Goal: Task Accomplishment & Management: Use online tool/utility

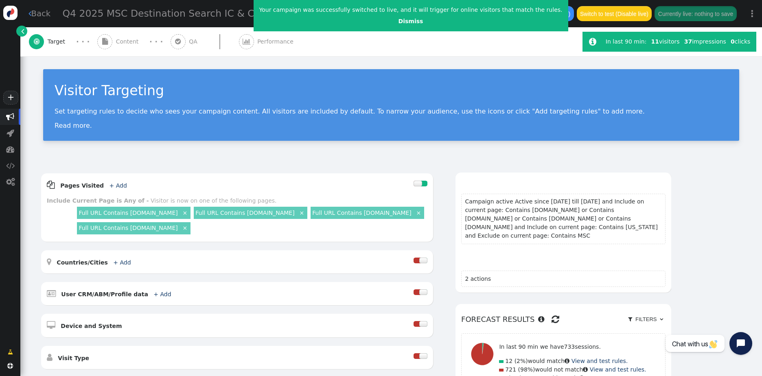
scroll to position [240, 0]
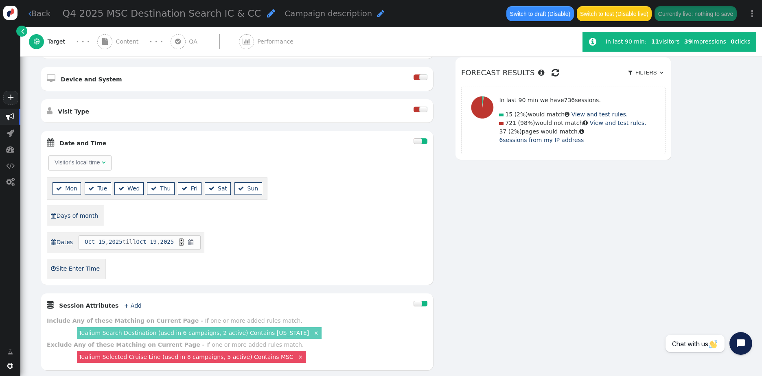
scroll to position [203, 0]
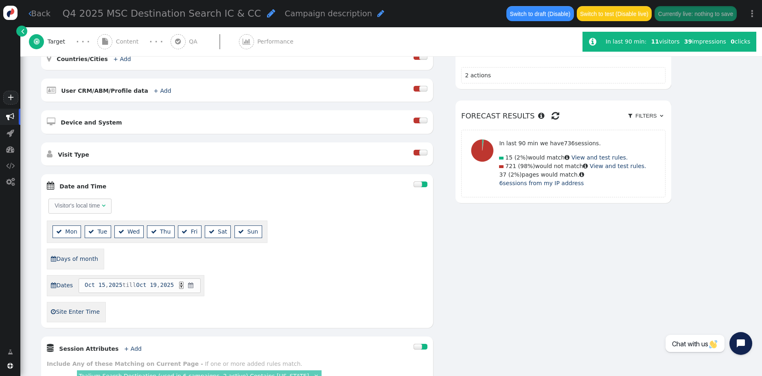
click at [131, 36] on div " Content" at bounding box center [119, 41] width 45 height 29
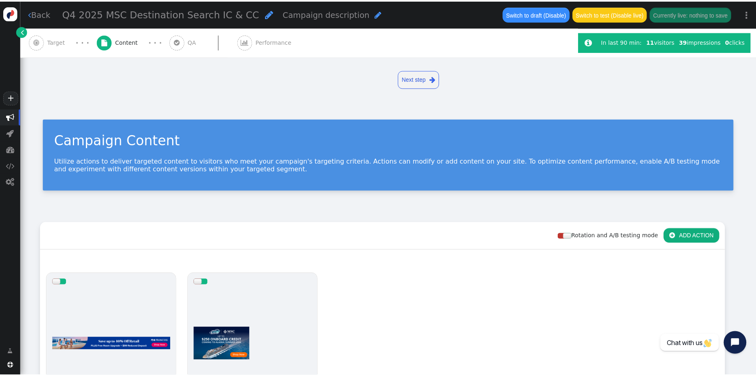
scroll to position [195, 0]
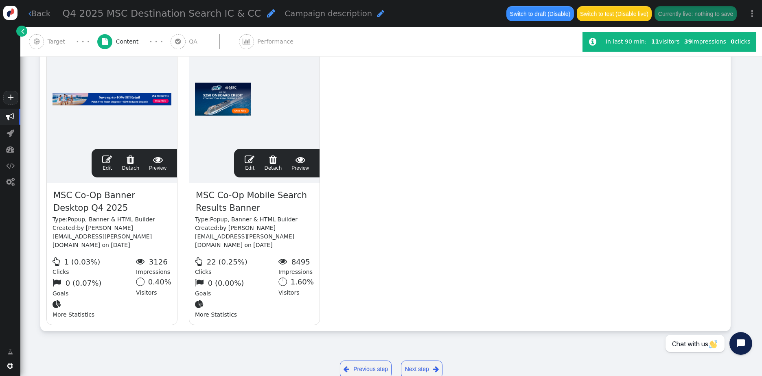
click at [108, 166] on link " Edit" at bounding box center [107, 163] width 10 height 17
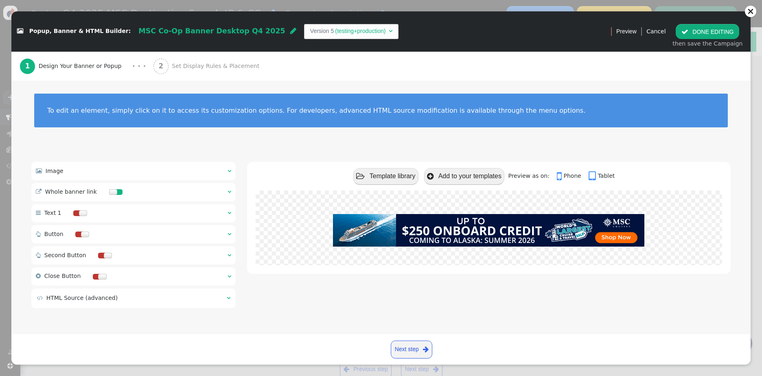
click at [172, 66] on span "Set Display Rules & Placement" at bounding box center [217, 66] width 91 height 9
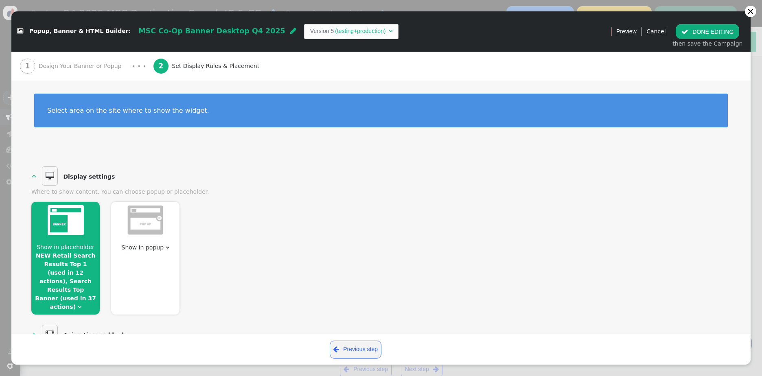
click at [82, 275] on link "NEW Retail Search Results Top 1 (used in 12 actions), Search Results Top Banner…" at bounding box center [65, 281] width 61 height 58
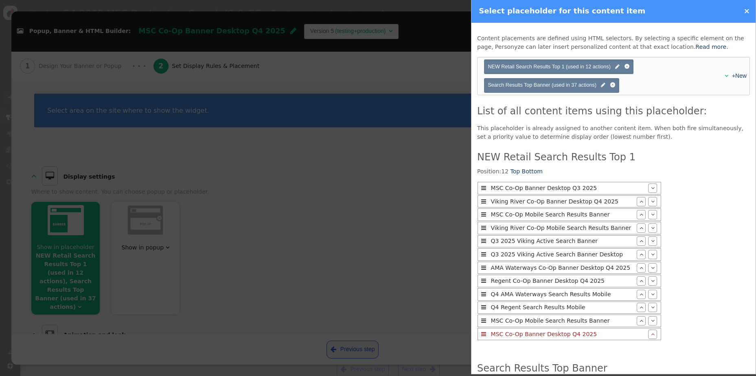
click at [651, 337] on span "" at bounding box center [653, 334] width 4 height 6
click at [639, 323] on span "" at bounding box center [641, 321] width 4 height 6
click at [639, 310] on span "" at bounding box center [641, 307] width 4 height 6
click at [639, 297] on span "" at bounding box center [641, 294] width 4 height 6
click at [639, 284] on span "" at bounding box center [641, 281] width 4 height 6
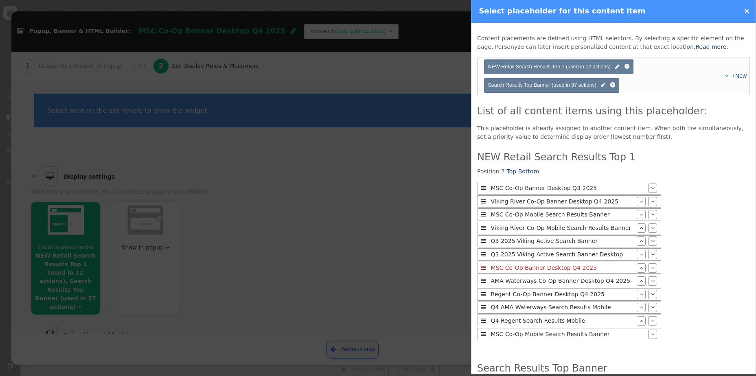
click at [639, 271] on span "" at bounding box center [641, 268] width 4 height 6
click at [639, 256] on span "" at bounding box center [641, 254] width 4 height 6
click at [639, 244] on span "" at bounding box center [641, 241] width 4 height 6
click at [639, 230] on span "" at bounding box center [641, 228] width 4 height 6
click at [639, 216] on span "" at bounding box center [641, 215] width 4 height 6
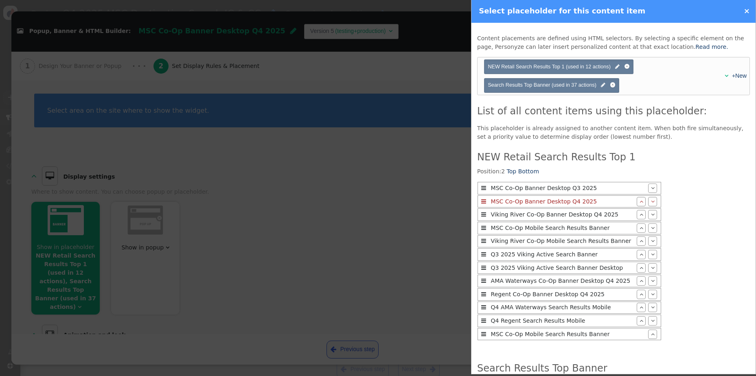
click at [651, 190] on span "" at bounding box center [653, 188] width 4 height 6
click at [651, 204] on span "" at bounding box center [653, 202] width 4 height 6
click at [651, 216] on span "" at bounding box center [653, 215] width 4 height 6
click at [651, 231] on span "" at bounding box center [653, 228] width 4 height 6
click at [648, 243] on div "" at bounding box center [652, 240] width 9 height 9
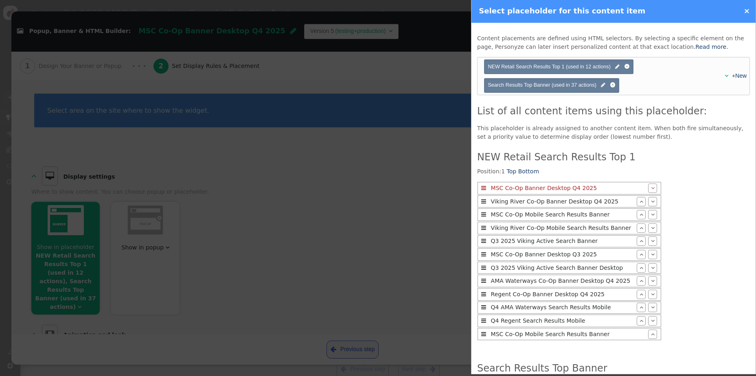
click at [651, 257] on span "" at bounding box center [653, 254] width 4 height 6
click at [651, 271] on span "" at bounding box center [653, 268] width 4 height 6
click at [651, 284] on span "" at bounding box center [653, 281] width 4 height 6
click at [651, 297] on span "" at bounding box center [653, 294] width 4 height 6
click at [651, 310] on span "" at bounding box center [653, 307] width 4 height 6
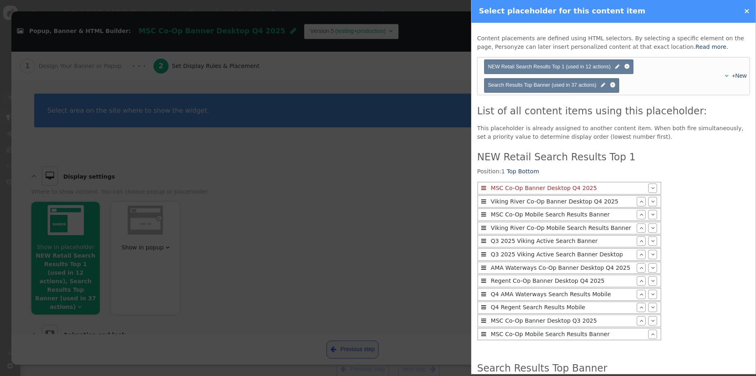
click at [651, 323] on span "" at bounding box center [653, 321] width 4 height 6
click at [639, 323] on span "" at bounding box center [641, 321] width 4 height 6
click at [639, 310] on span "" at bounding box center [641, 307] width 4 height 6
click at [639, 297] on span "" at bounding box center [641, 294] width 4 height 6
click at [639, 284] on span "" at bounding box center [641, 281] width 4 height 6
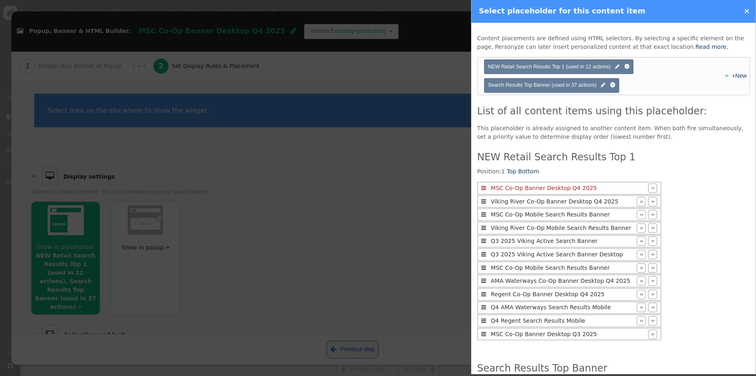
click at [639, 271] on span "" at bounding box center [641, 268] width 4 height 6
click at [639, 257] on span "" at bounding box center [641, 254] width 4 height 6
click at [636, 244] on div "" at bounding box center [640, 240] width 9 height 9
click at [636, 227] on div "" at bounding box center [640, 227] width 9 height 9
click at [639, 217] on span "" at bounding box center [641, 215] width 4 height 6
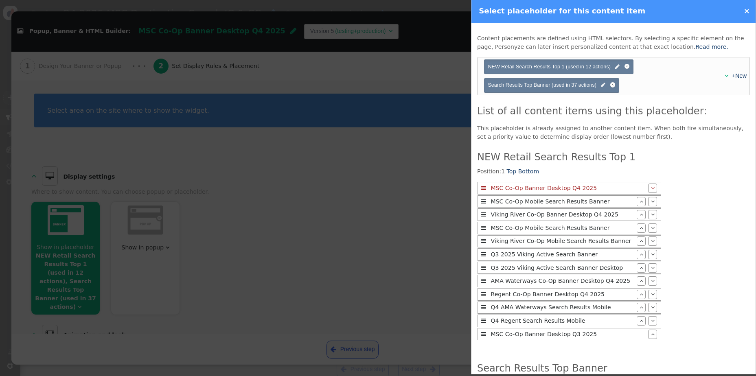
click at [639, 201] on span "" at bounding box center [641, 202] width 4 height 6
click at [651, 230] on span "" at bounding box center [653, 228] width 4 height 6
click at [651, 242] on span "" at bounding box center [653, 241] width 4 height 6
click at [651, 257] on span "" at bounding box center [653, 254] width 4 height 6
click at [648, 273] on div "" at bounding box center [652, 267] width 9 height 9
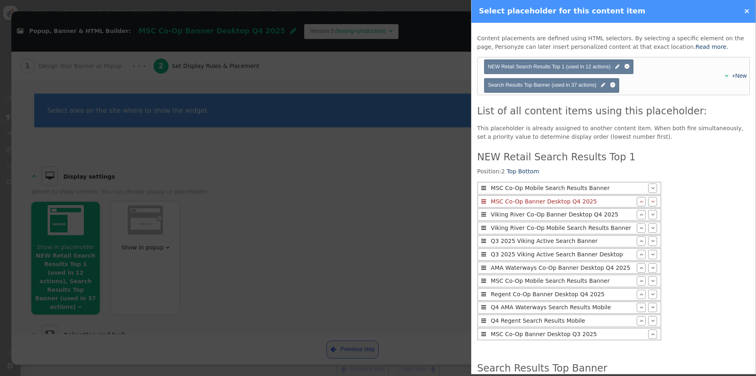
click at [651, 284] on span "" at bounding box center [653, 281] width 4 height 6
click at [651, 297] on span "" at bounding box center [653, 294] width 4 height 6
click at [651, 310] on span "" at bounding box center [653, 307] width 4 height 6
click at [651, 323] on span "" at bounding box center [653, 321] width 4 height 6
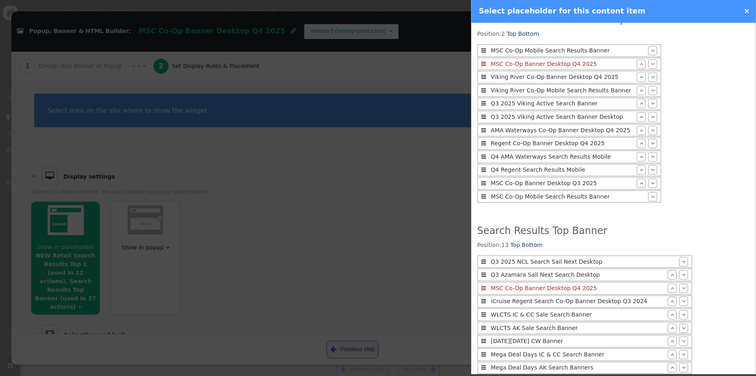
scroll to position [163, 0]
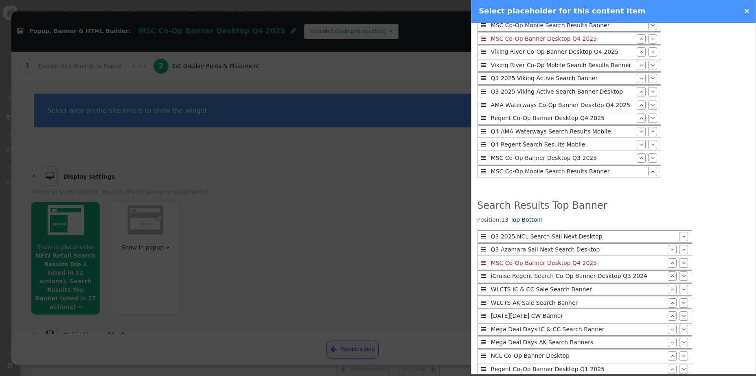
click at [670, 266] on span "" at bounding box center [672, 263] width 4 height 6
click at [670, 252] on span "" at bounding box center [672, 250] width 4 height 6
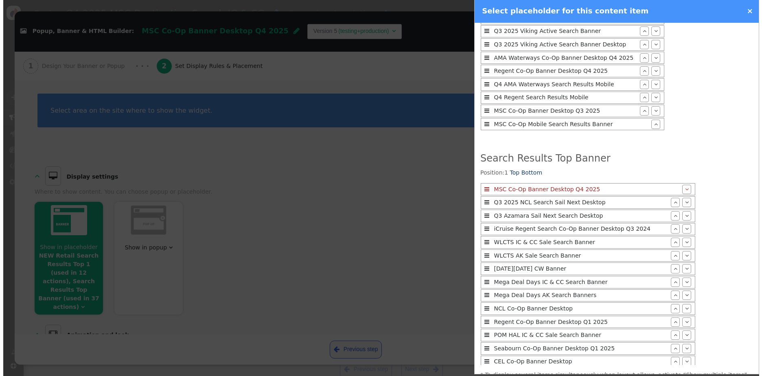
scroll to position [264, 0]
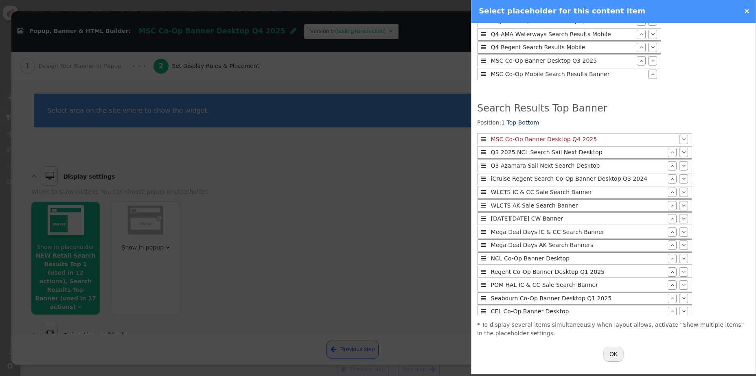
click at [616, 353] on button "OK" at bounding box center [613, 354] width 20 height 15
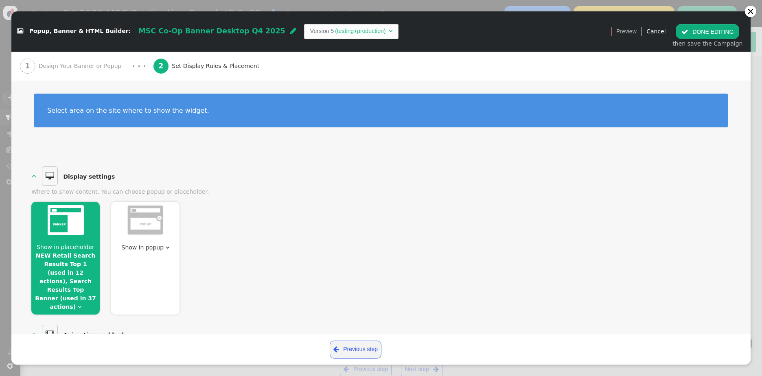
click at [104, 66] on span "Design Your Banner or Popup" at bounding box center [82, 66] width 86 height 9
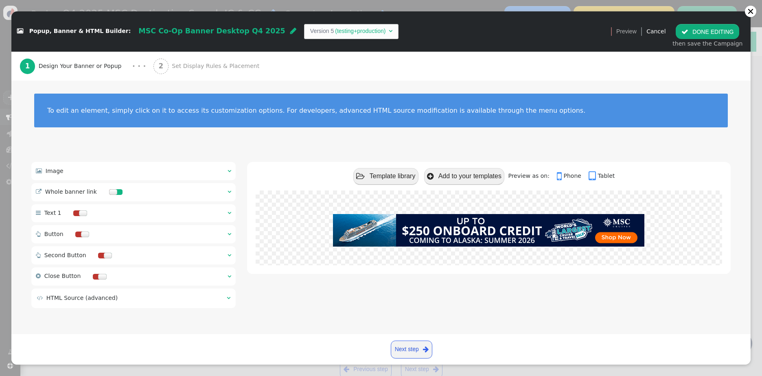
click at [715, 34] on button " DONE EDITING" at bounding box center [706, 31] width 63 height 15
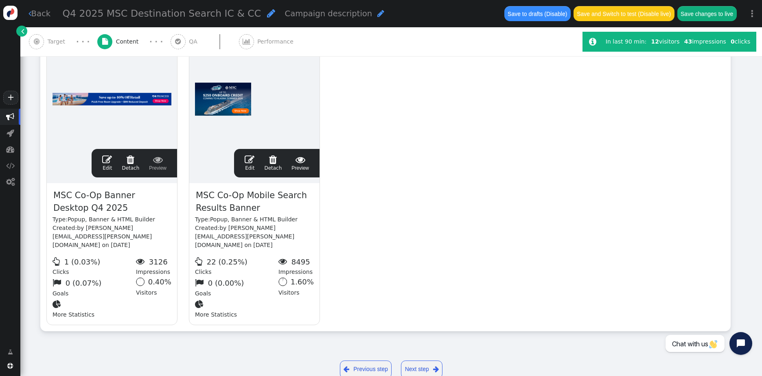
click at [111, 164] on span "" at bounding box center [107, 160] width 10 height 10
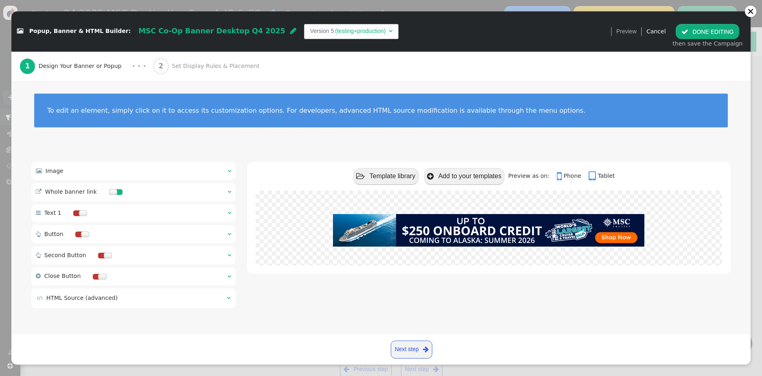
click at [188, 68] on span "Set Display Rules & Placement" at bounding box center [217, 66] width 91 height 9
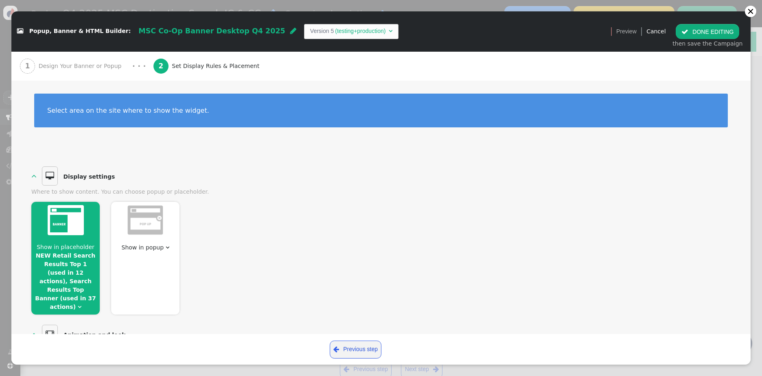
click at [71, 259] on link "NEW Retail Search Results Top 1 (used in 12 actions), Search Results Top Banner…" at bounding box center [65, 281] width 61 height 58
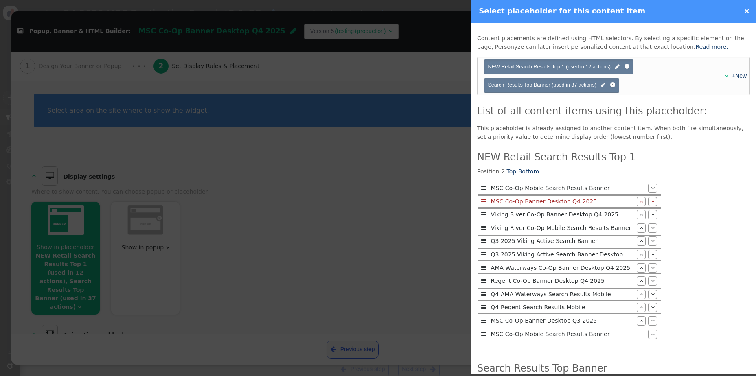
click at [282, 218] on div at bounding box center [378, 188] width 756 height 376
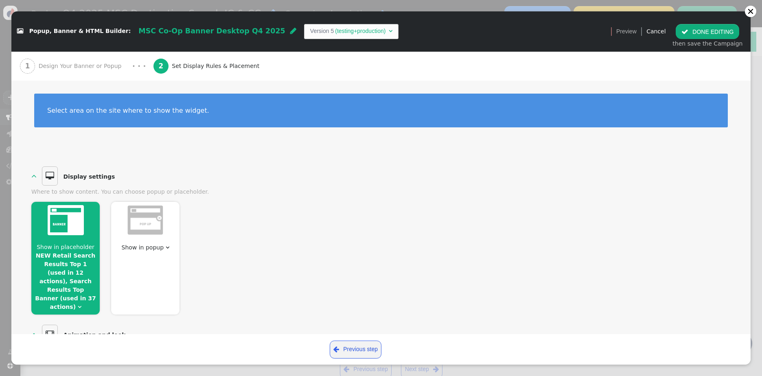
click at [702, 28] on button " DONE EDITING" at bounding box center [706, 31] width 63 height 15
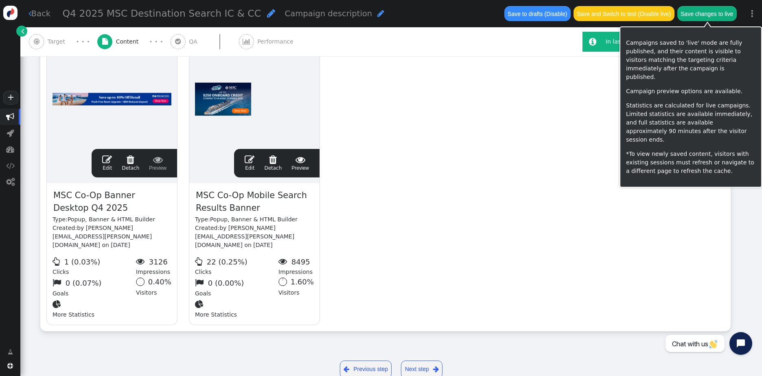
click at [697, 15] on button "Save changes to live" at bounding box center [706, 13] width 59 height 15
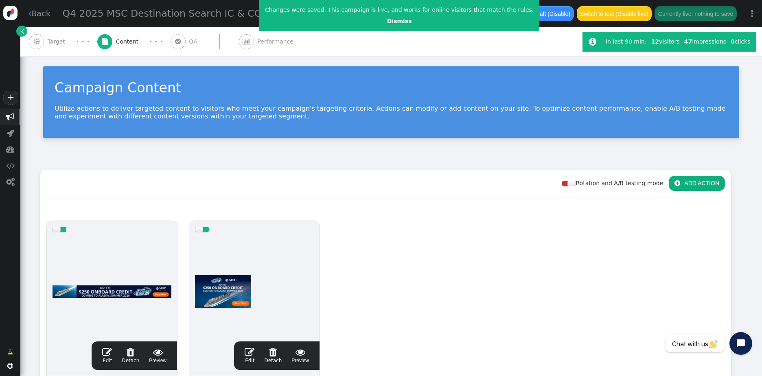
scroll to position [0, 0]
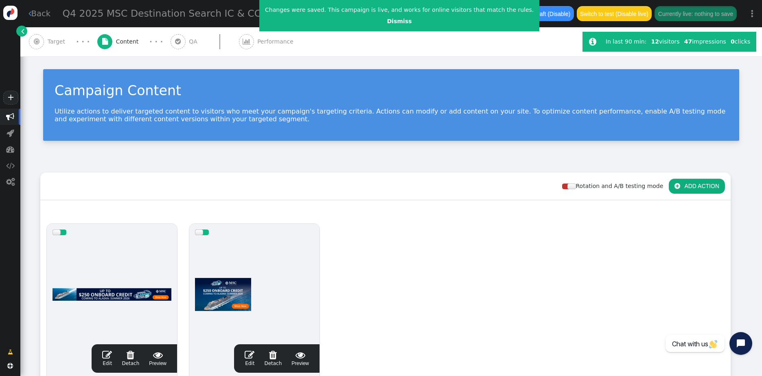
click at [175, 49] on div " QA" at bounding box center [185, 41] width 31 height 29
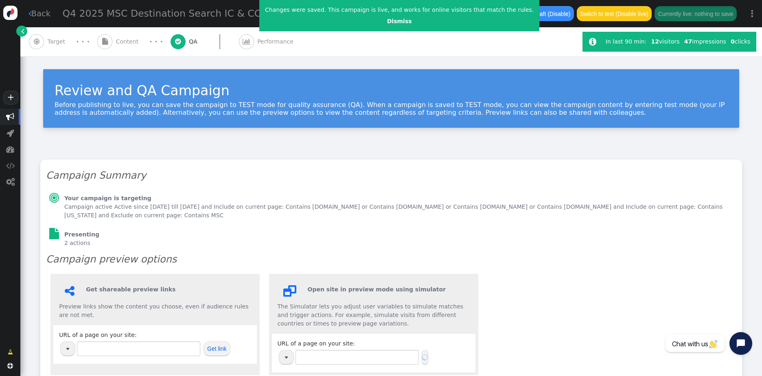
type input "[URL][DOMAIN_NAME]"
click at [57, 36] on div " Target" at bounding box center [48, 41] width 39 height 29
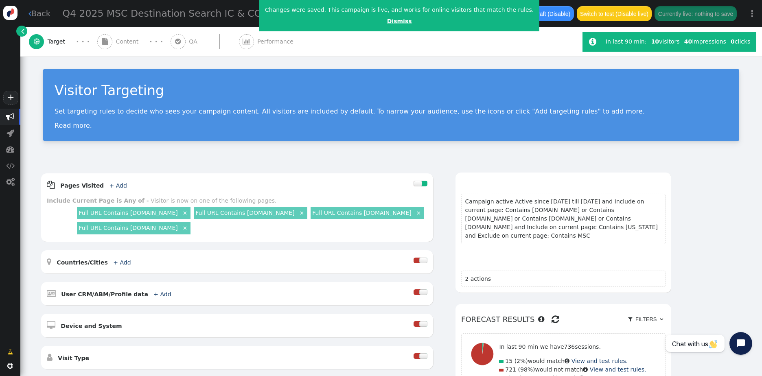
click at [387, 23] on link "Dismiss" at bounding box center [399, 21] width 25 height 7
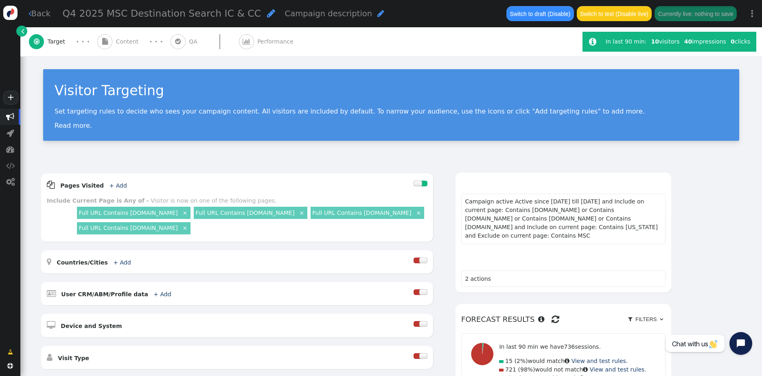
click at [37, 14] on link " Back" at bounding box center [39, 14] width 22 height 12
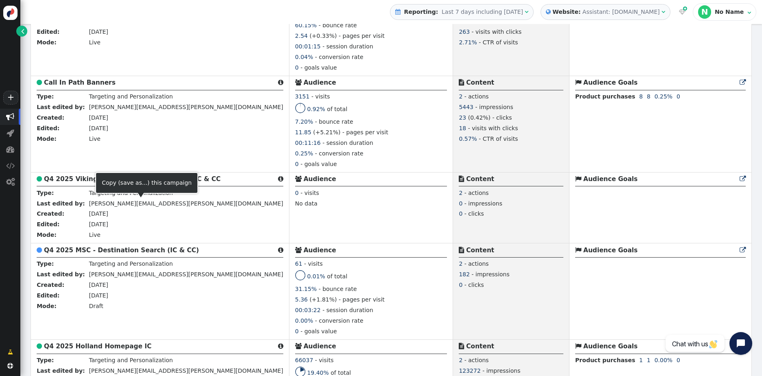
scroll to position [1589, 0]
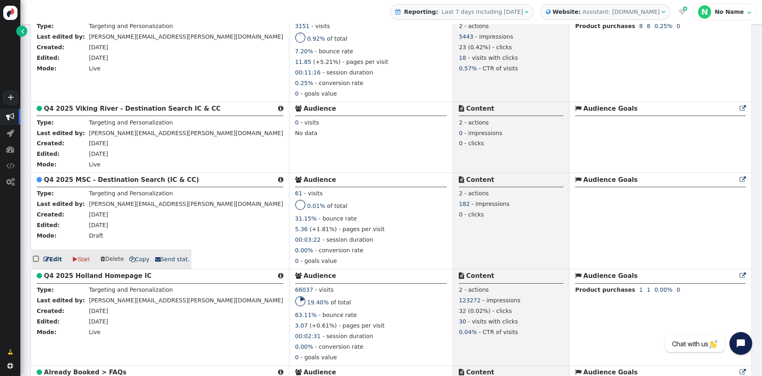
click at [55, 264] on link " Edit" at bounding box center [53, 259] width 18 height 9
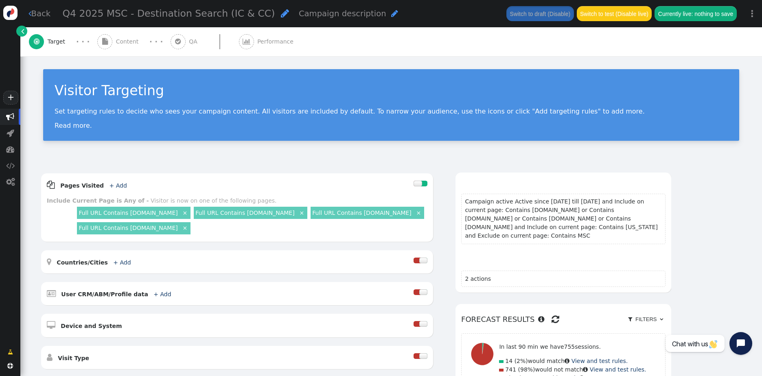
click at [122, 39] on span "Content" at bounding box center [129, 41] width 26 height 9
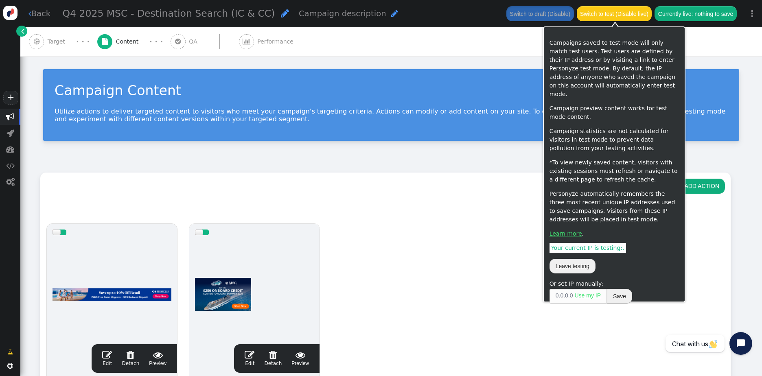
click at [607, 15] on button "Switch to test (Disable live)" at bounding box center [614, 13] width 75 height 15
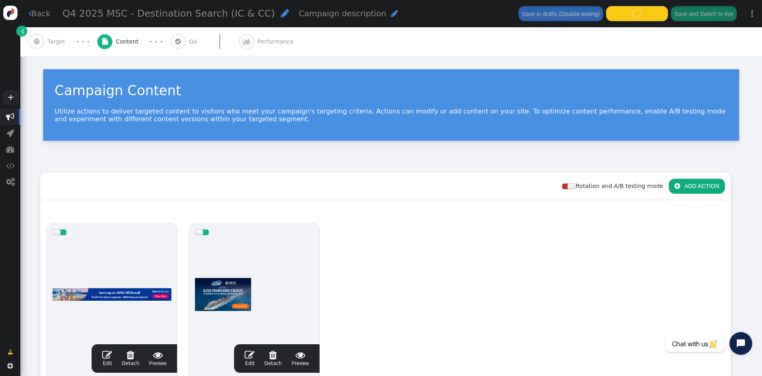
click at [64, 45] on span "Target" at bounding box center [58, 41] width 21 height 9
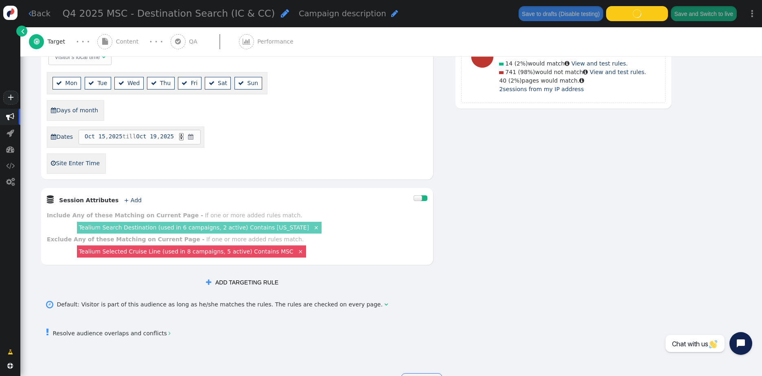
scroll to position [366, 0]
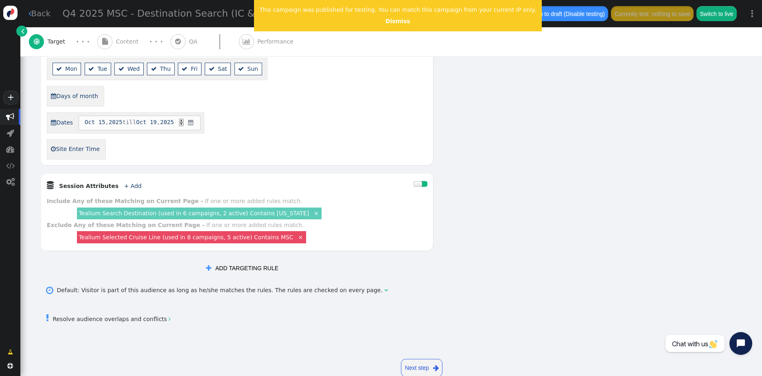
click at [537, 17] on button "Switch to draft (Disable testing)" at bounding box center [565, 13] width 86 height 15
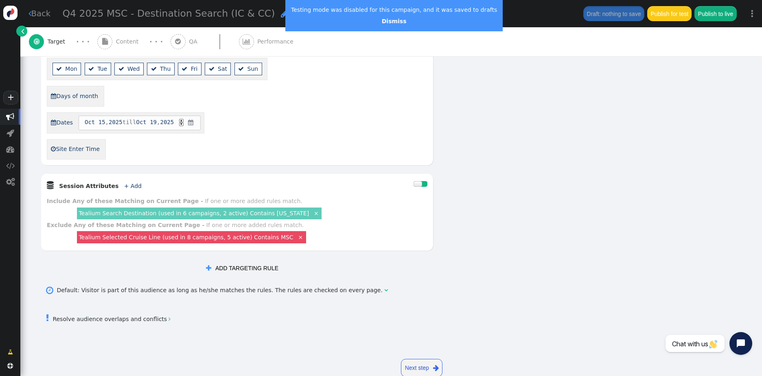
click at [40, 13] on link " Back" at bounding box center [39, 14] width 22 height 12
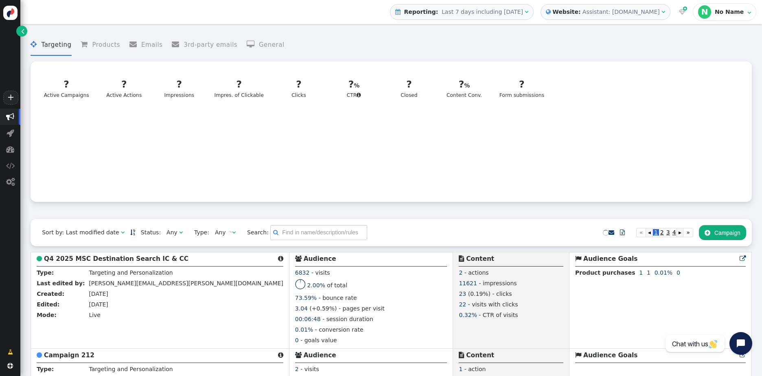
scroll to position [122, 0]
